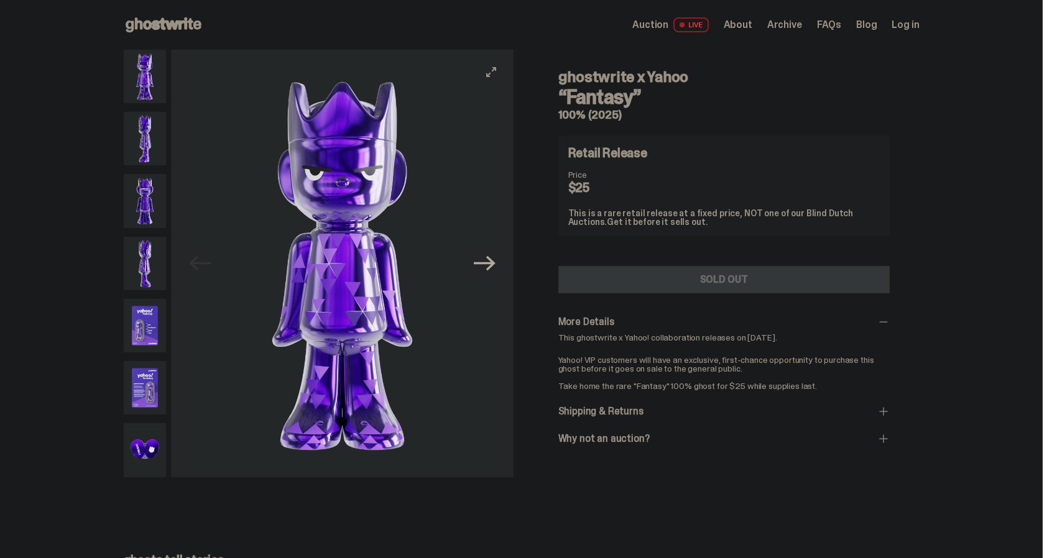
click at [486, 273] on icon "Next" at bounding box center [485, 264] width 22 height 22
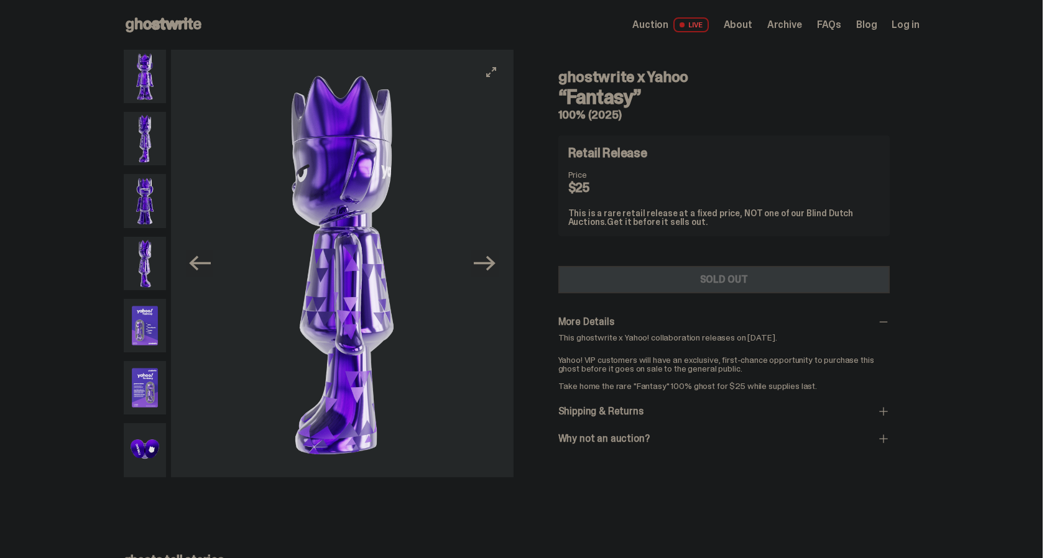
click at [484, 277] on div "Previous Next" at bounding box center [342, 264] width 342 height 428
click at [485, 274] on icon "Next" at bounding box center [485, 264] width 22 height 22
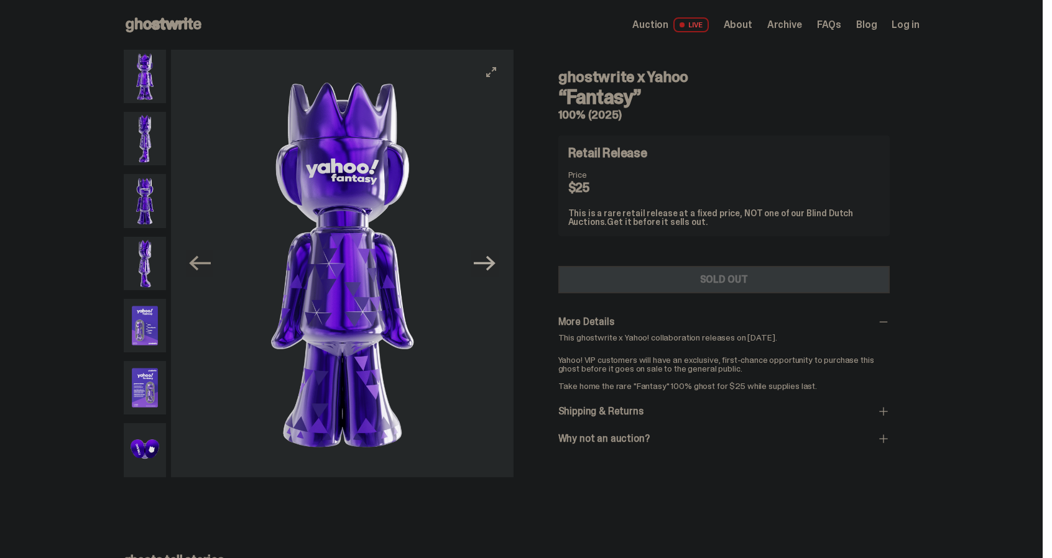
click at [485, 271] on icon "Next" at bounding box center [485, 264] width 22 height 22
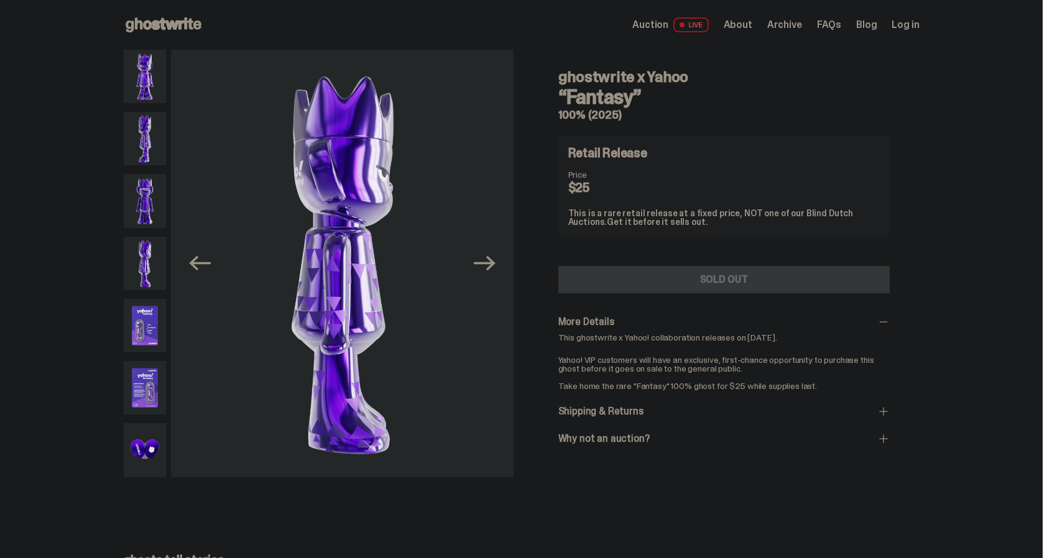
click at [658, 28] on span "Auction" at bounding box center [651, 25] width 36 height 10
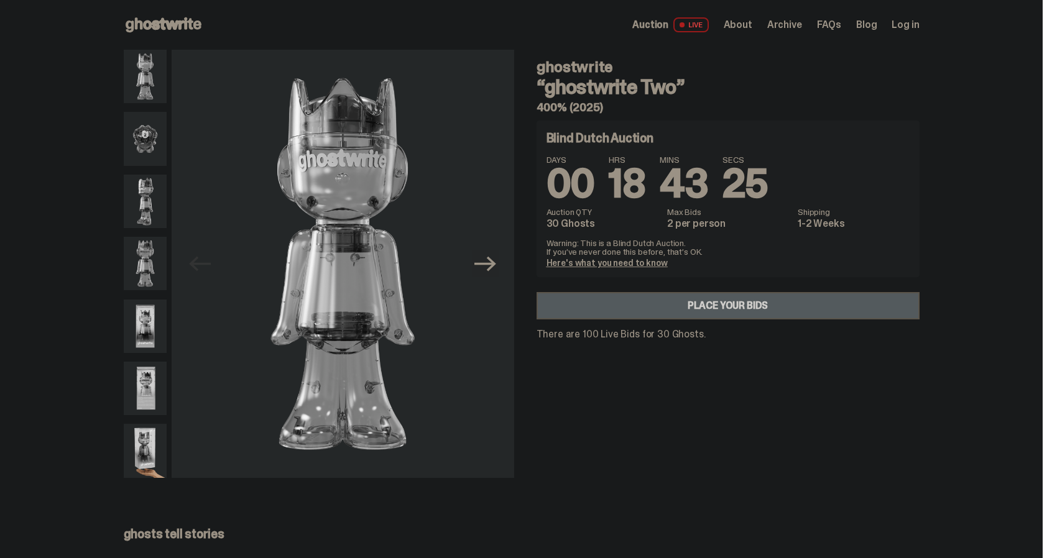
click at [746, 318] on link "Place your Bids" at bounding box center [728, 305] width 383 height 27
